Goal: Obtain resource: Obtain resource

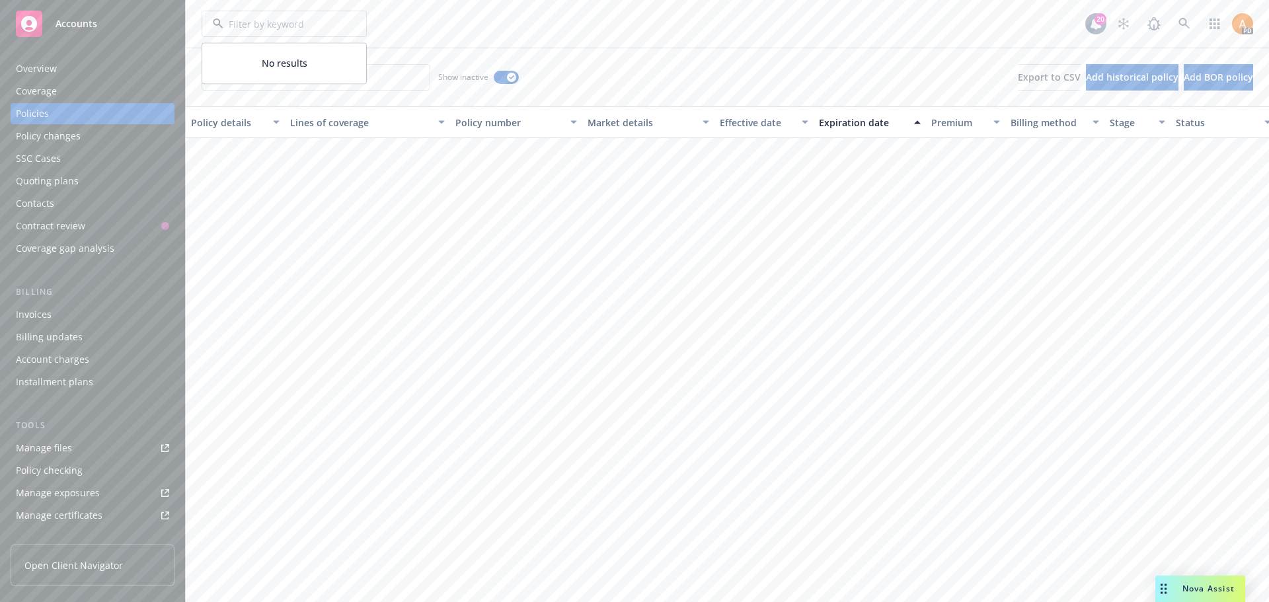
scroll to position [1969, 0]
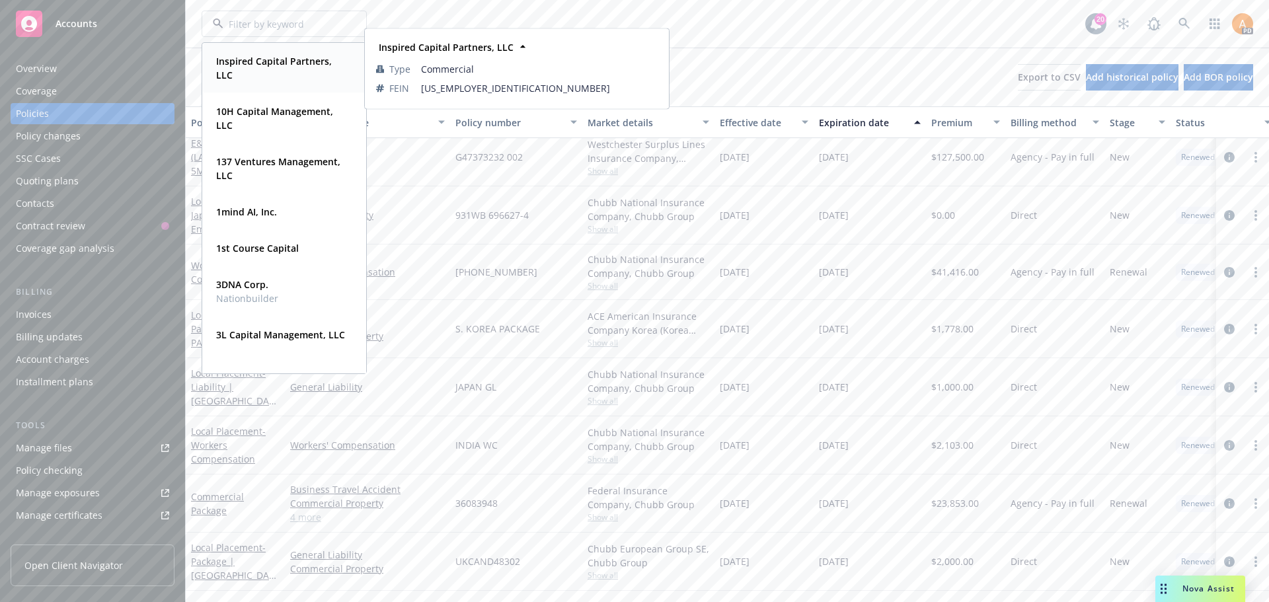
click at [385, 79] on td "FEIN" at bounding box center [398, 88] width 45 height 19
click at [407, 159] on link "Cyber Liability" at bounding box center [367, 157] width 155 height 14
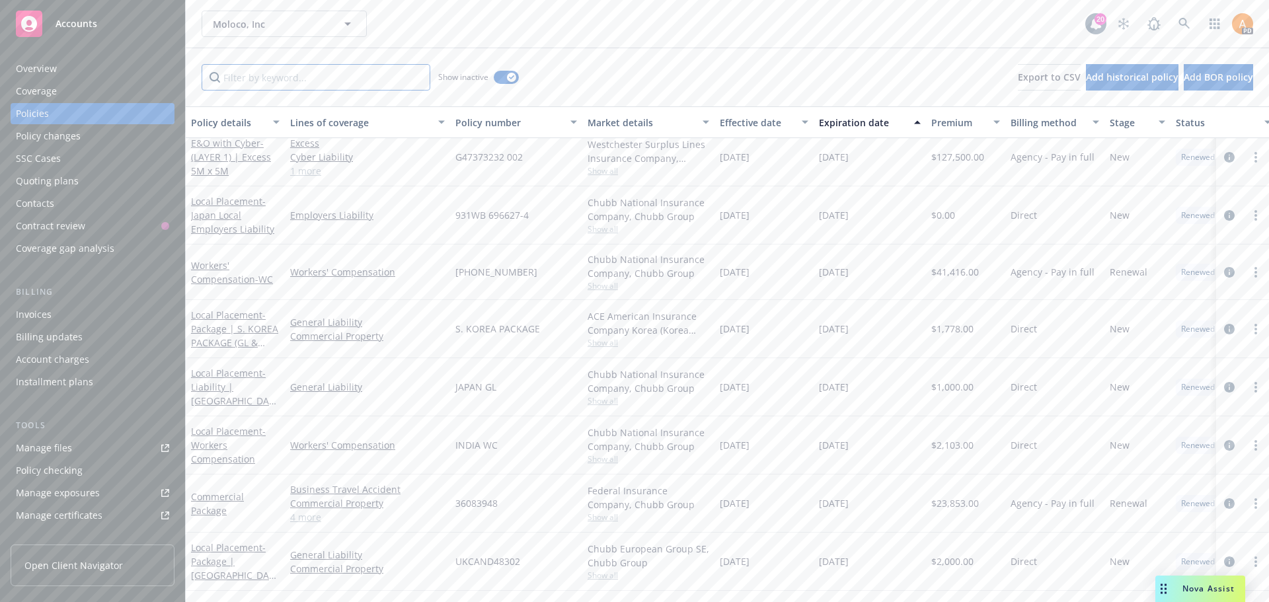
click at [330, 67] on input "Filter by keyword..." at bounding box center [316, 77] width 229 height 26
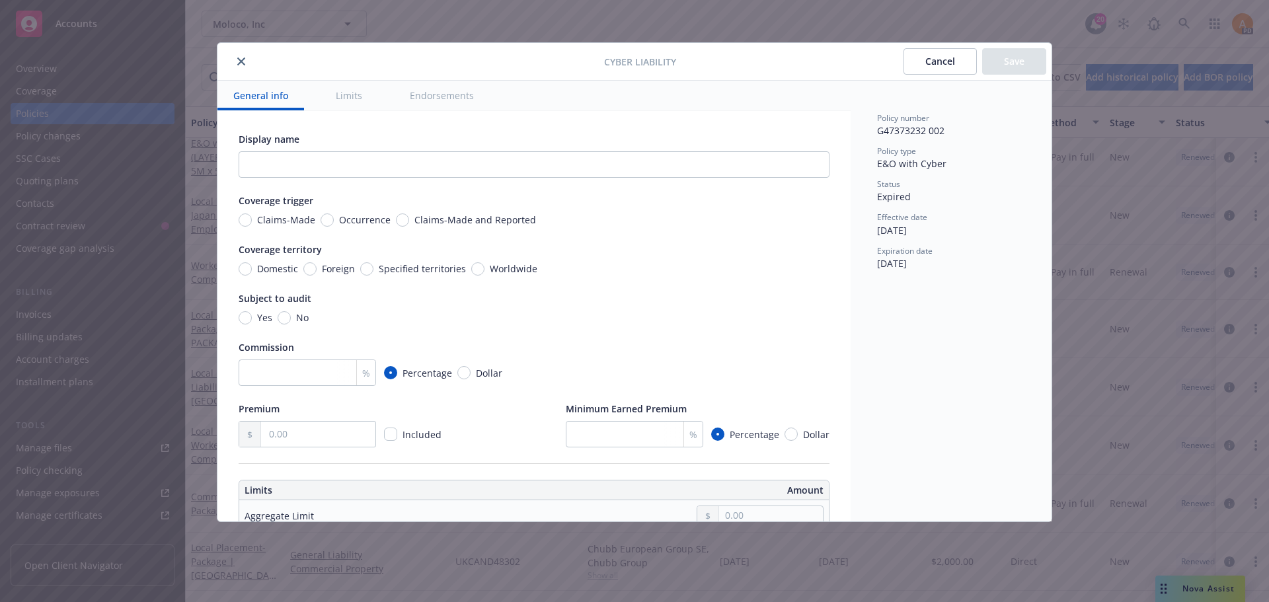
click at [241, 64] on icon "close" at bounding box center [241, 62] width 8 height 8
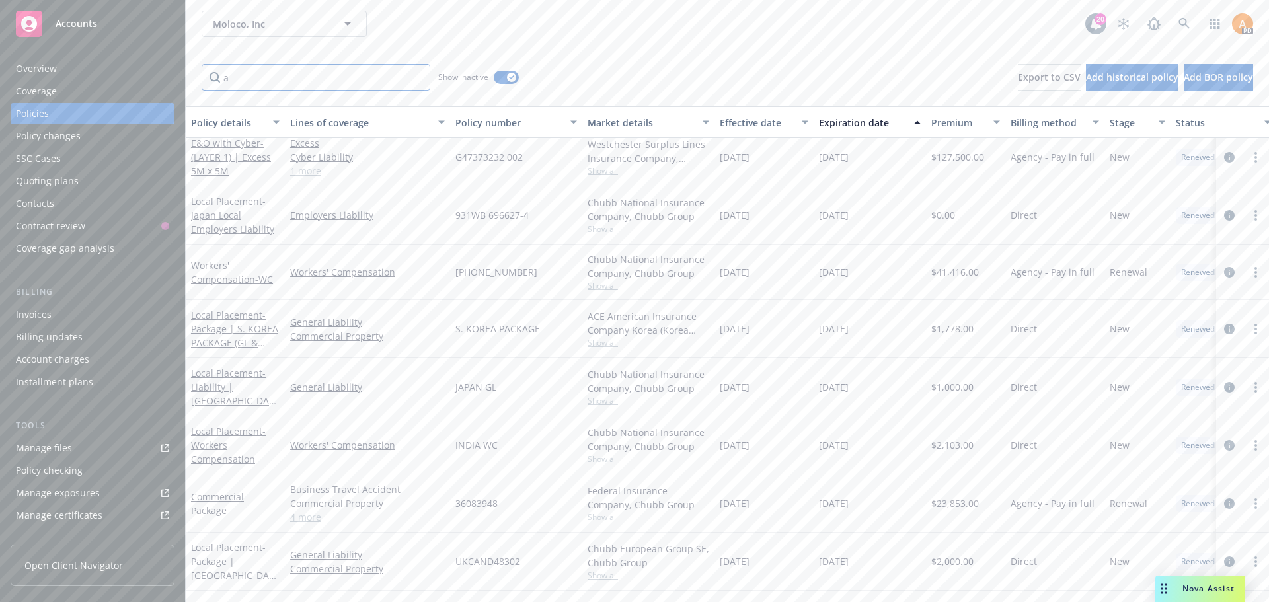
click at [280, 73] on input "a" at bounding box center [316, 77] width 229 height 26
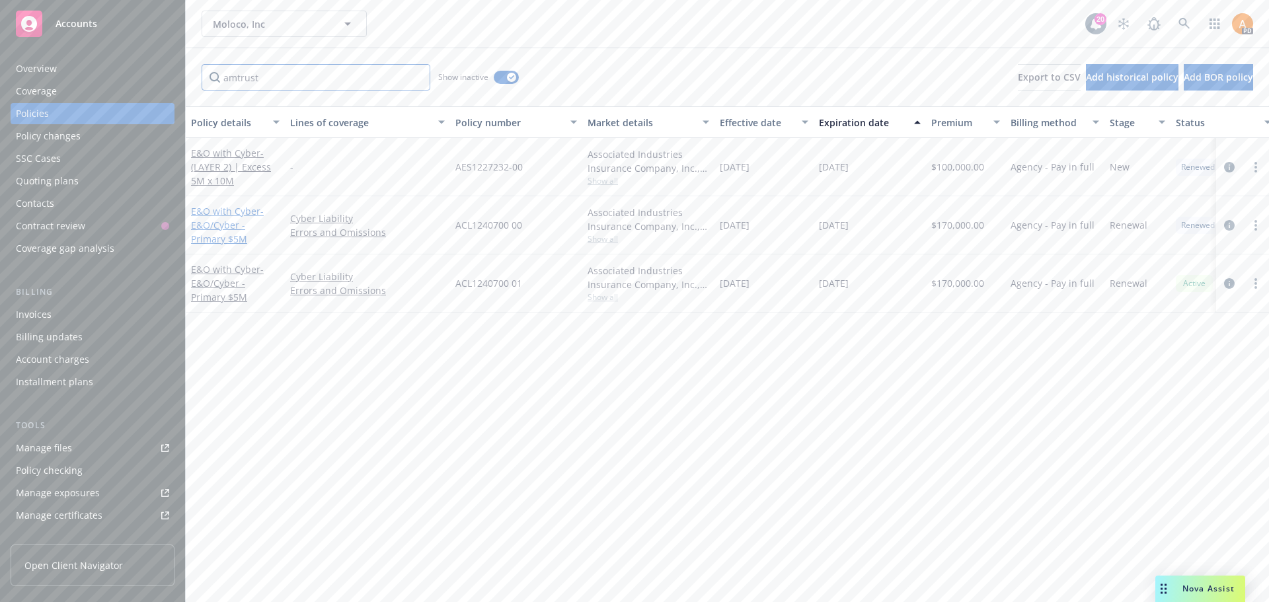
type input "amtrust"
click at [224, 213] on link "E&O with Cyber - E&O/Cyber - Primary $5M" at bounding box center [227, 225] width 73 height 40
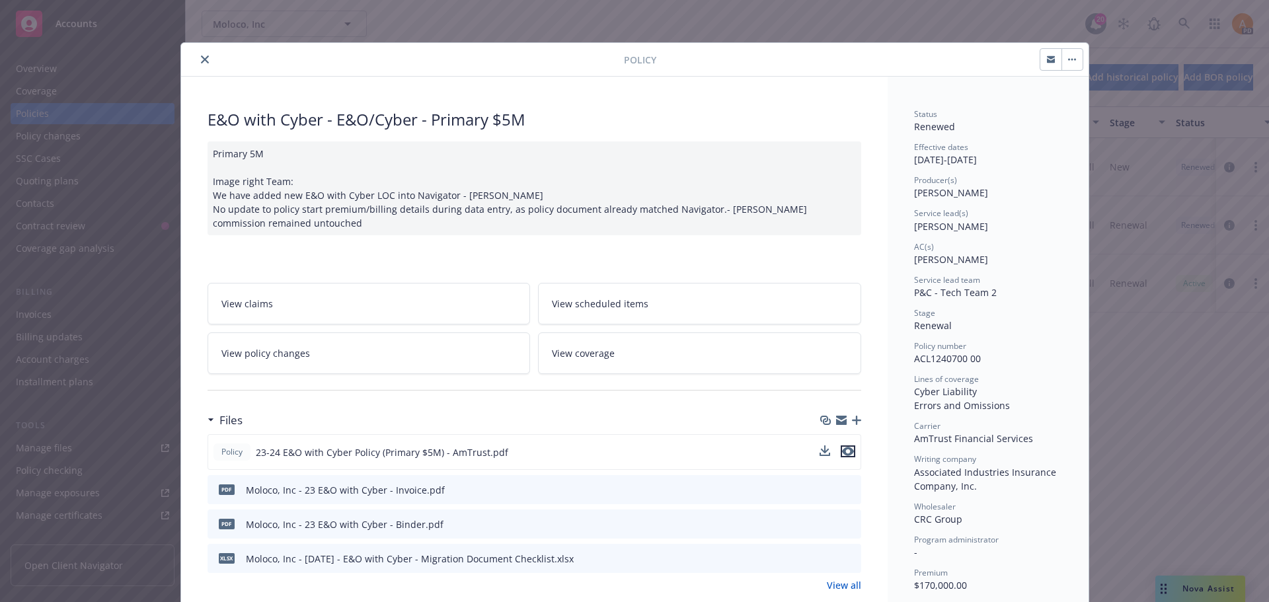
click at [842, 451] on icon "preview file" at bounding box center [848, 451] width 12 height 9
click at [199, 63] on button "close" at bounding box center [205, 60] width 16 height 16
